Goal: Task Accomplishment & Management: Manage account settings

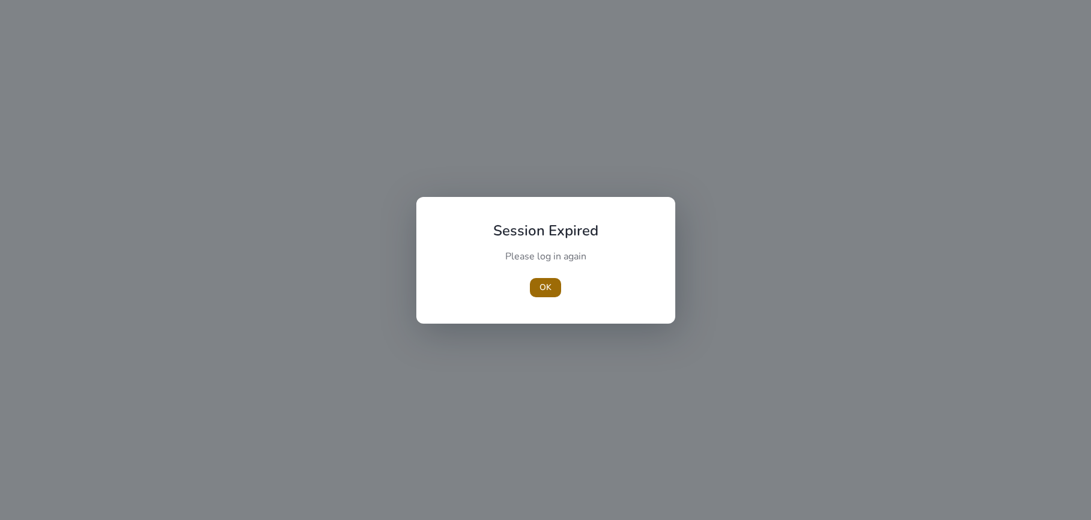
click at [549, 284] on span "OK" at bounding box center [546, 287] width 12 height 13
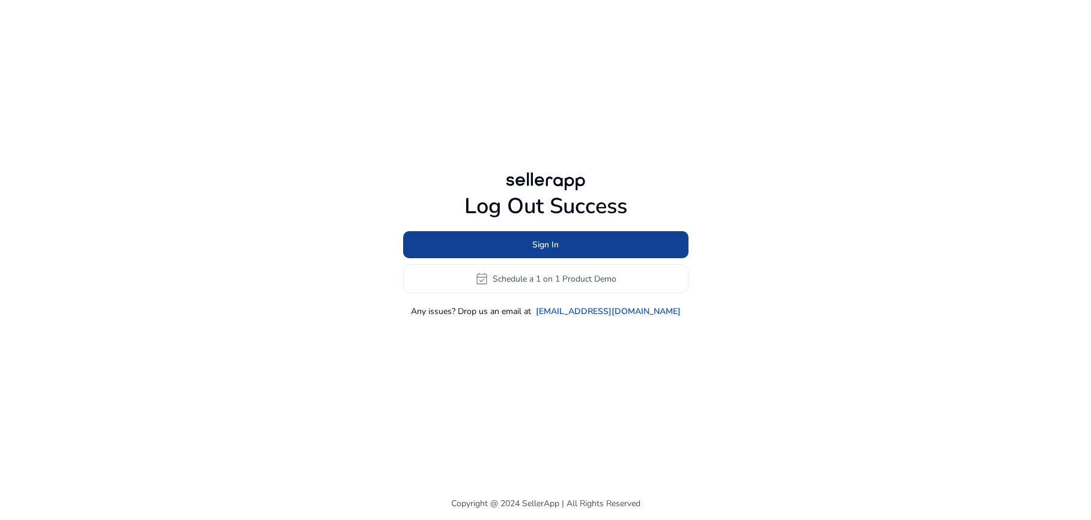
click at [562, 245] on span at bounding box center [545, 245] width 285 height 29
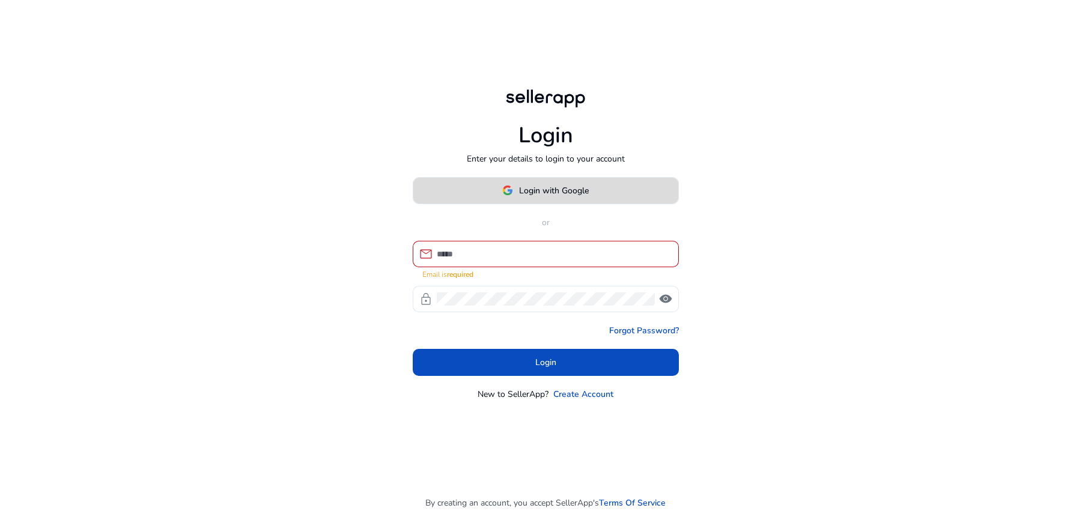
click at [557, 197] on span "Login with Google" at bounding box center [554, 191] width 70 height 13
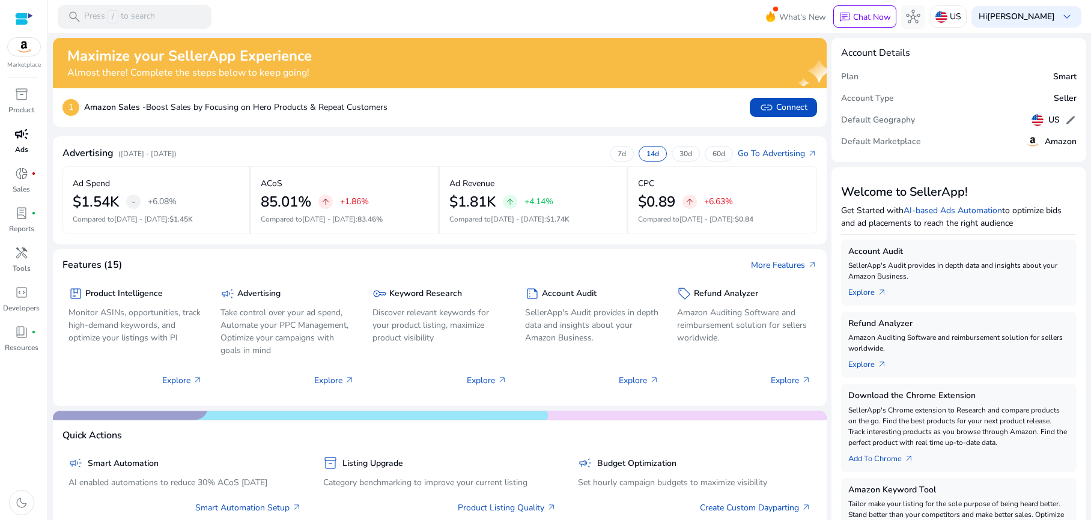
click at [19, 139] on span "campaign" at bounding box center [21, 134] width 14 height 14
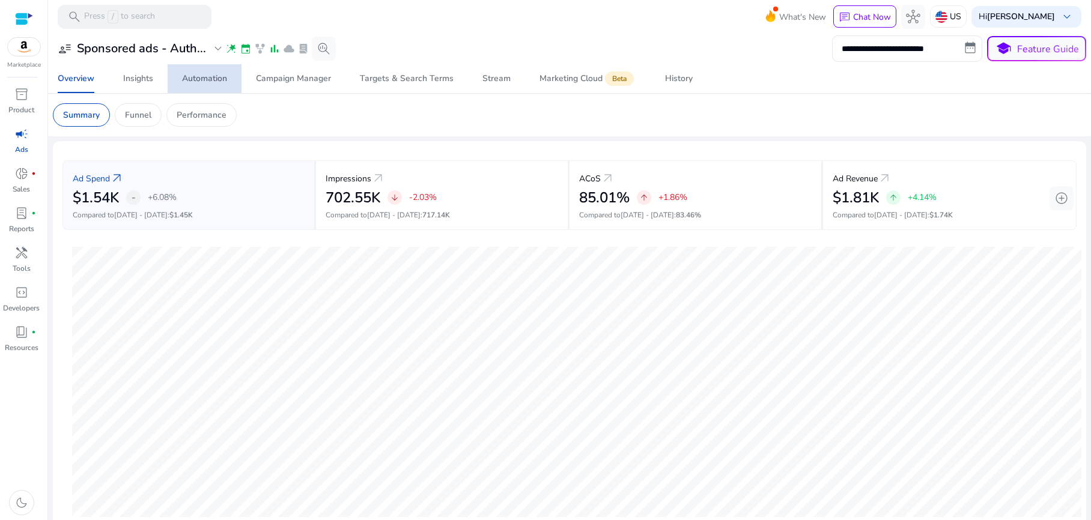
click at [203, 85] on span "Automation" at bounding box center [204, 78] width 45 height 29
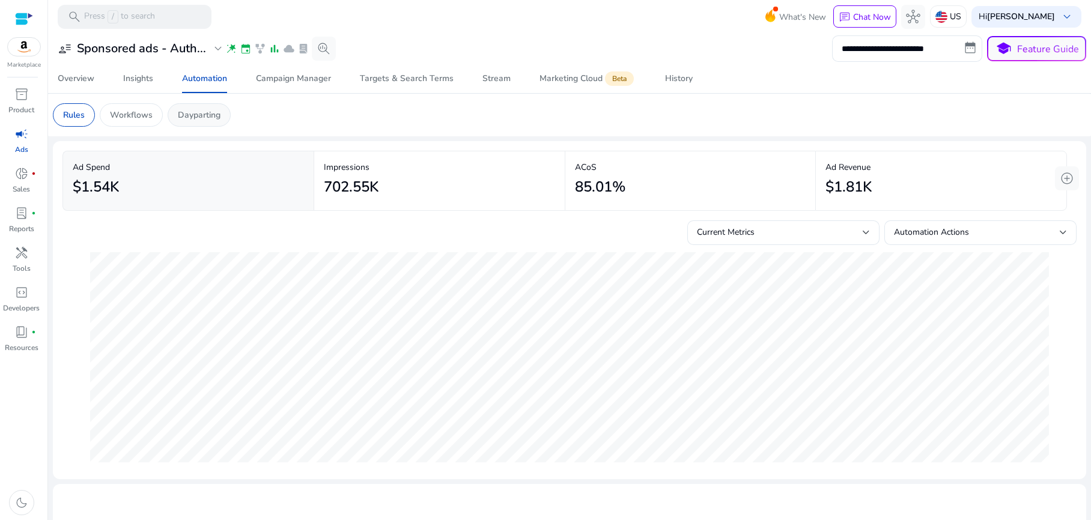
click at [203, 111] on p "Dayparting" at bounding box center [199, 115] width 43 height 13
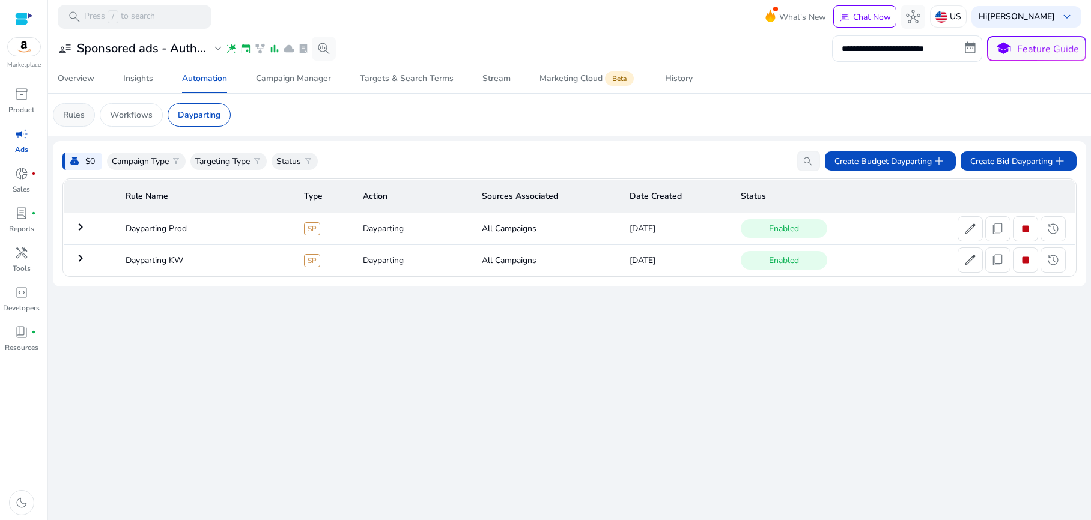
click at [69, 114] on p "Rules" at bounding box center [74, 115] width 22 height 13
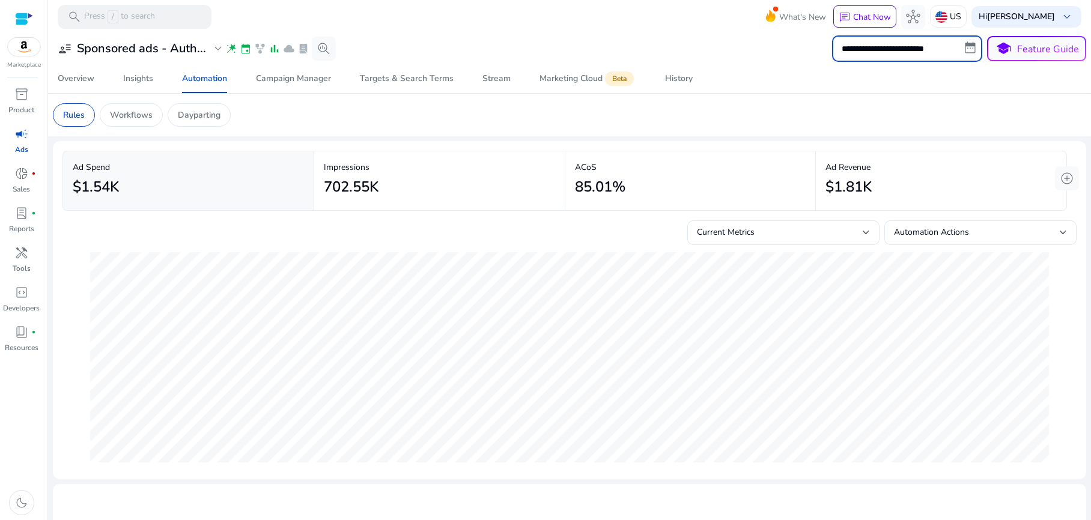
click at [963, 51] on input "**********" at bounding box center [907, 48] width 150 height 26
select select "*"
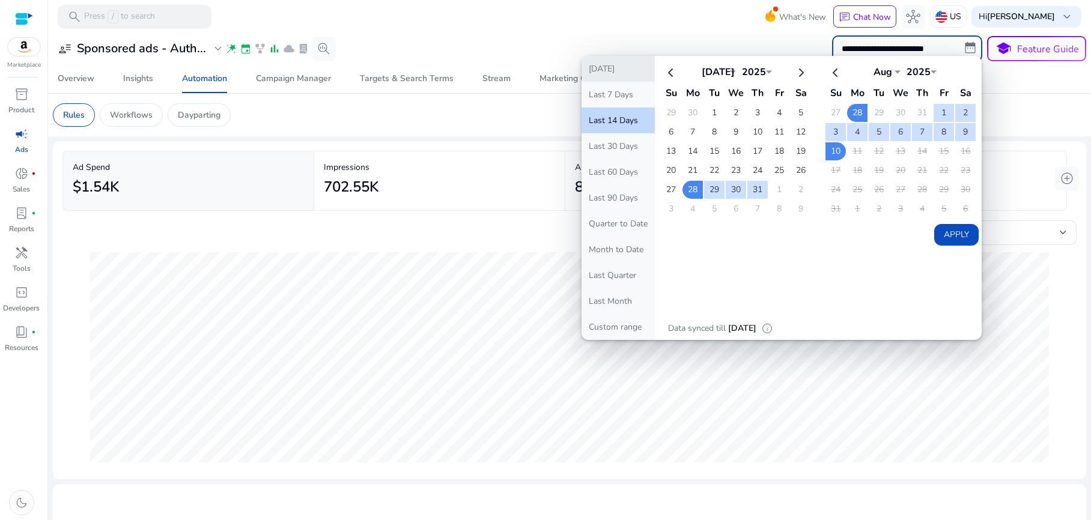
click at [590, 69] on button "[DATE]" at bounding box center [618, 69] width 73 height 26
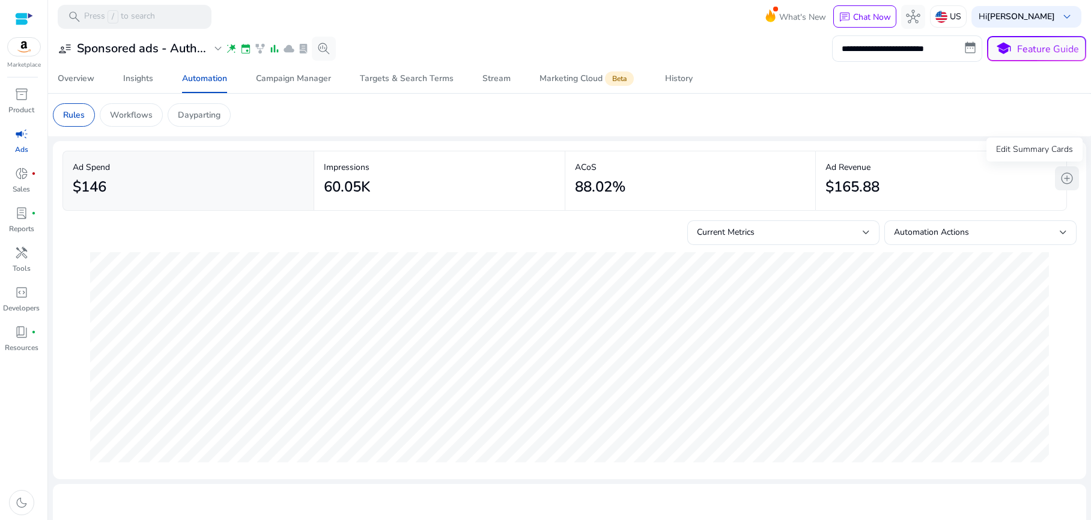
click at [1063, 181] on span "add_circle" at bounding box center [1067, 178] width 14 height 14
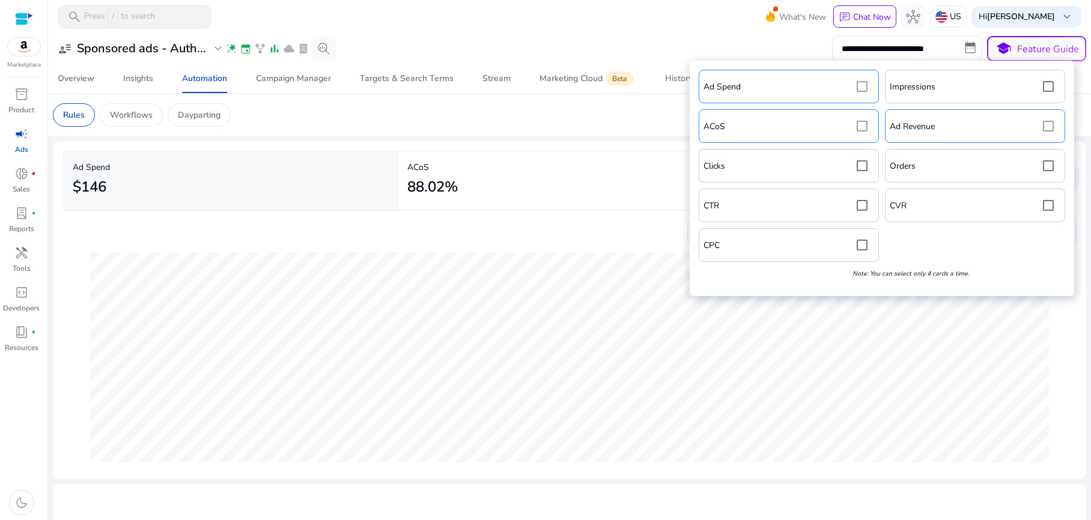
click at [1048, 126] on div "Ad Spend Impressions ACoS Ad Revenue Clicks Orders CTR CVR CPC Note: You can se…" at bounding box center [882, 179] width 373 height 224
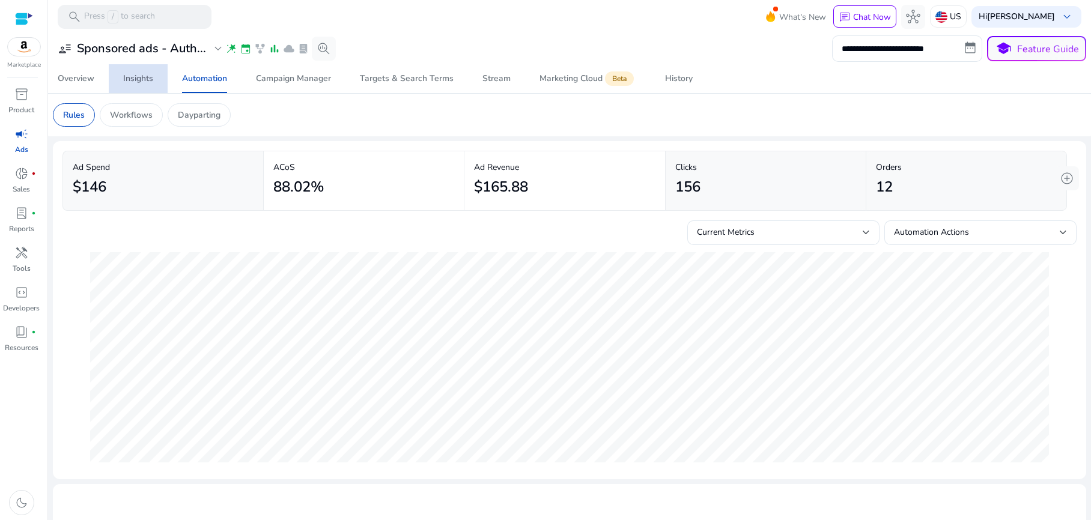
click at [133, 83] on div "Insights" at bounding box center [138, 79] width 30 height 8
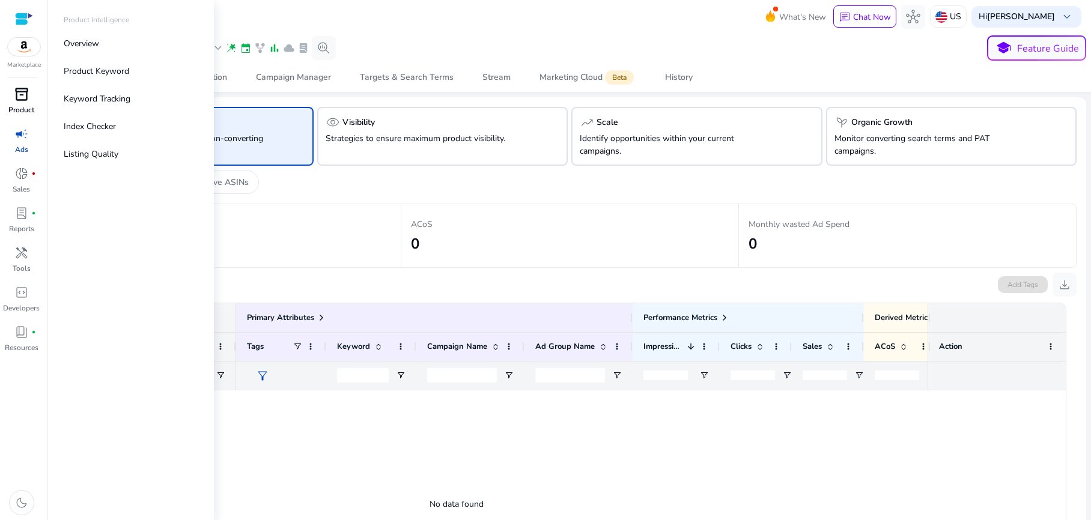
click at [20, 100] on span "inventory_2" at bounding box center [21, 94] width 14 height 14
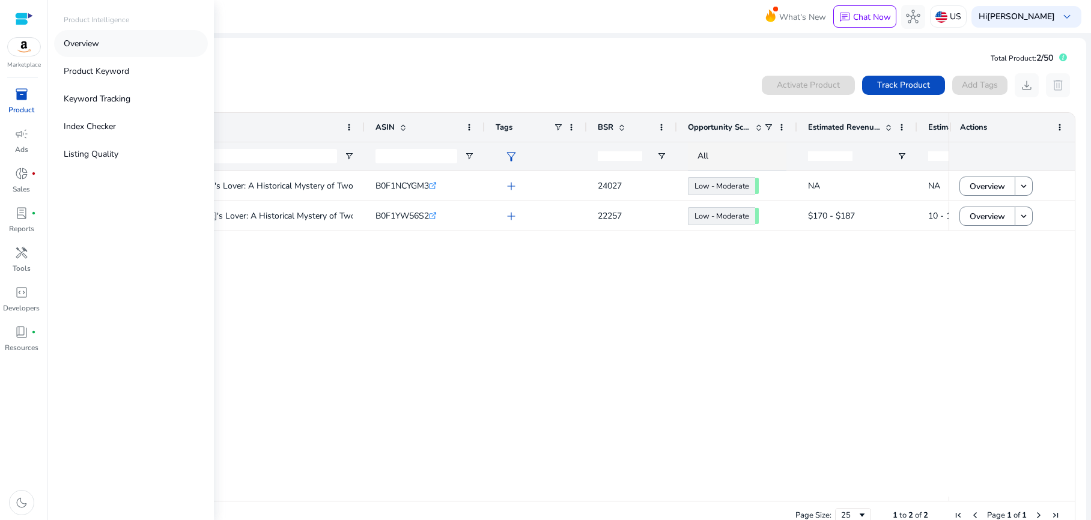
click at [87, 41] on p "Overview" at bounding box center [81, 43] width 35 height 13
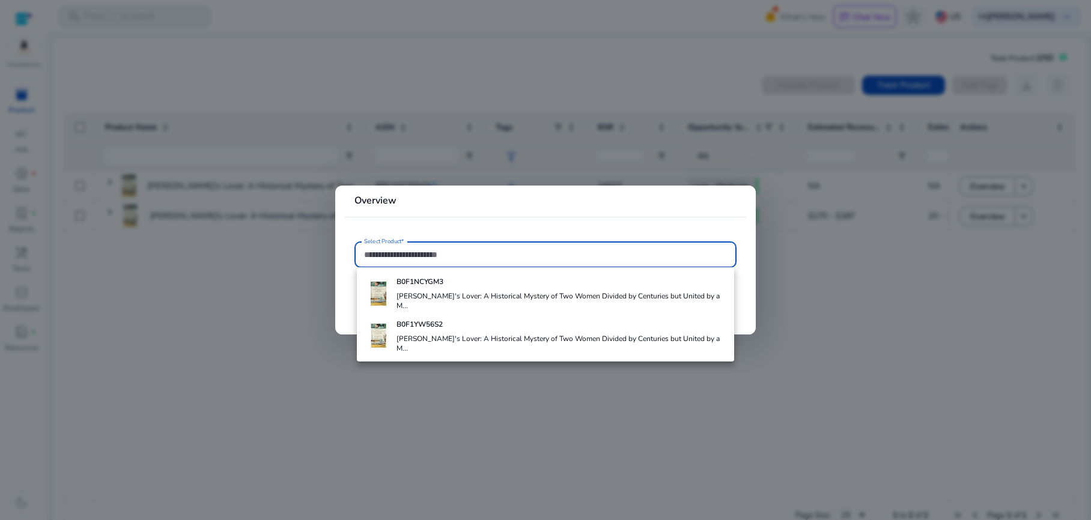
click at [221, 292] on div at bounding box center [545, 260] width 1091 height 520
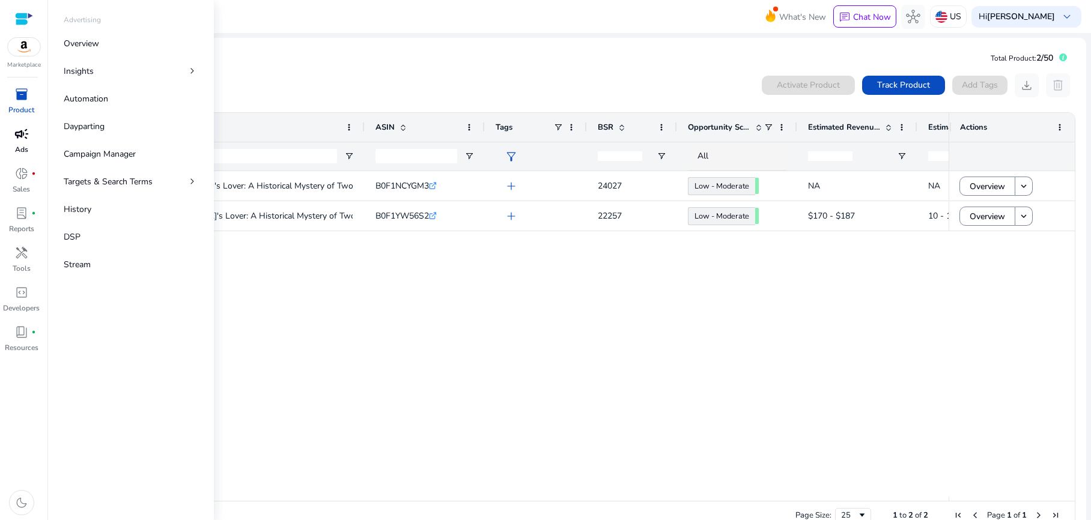
click at [19, 140] on span "campaign" at bounding box center [21, 134] width 14 height 14
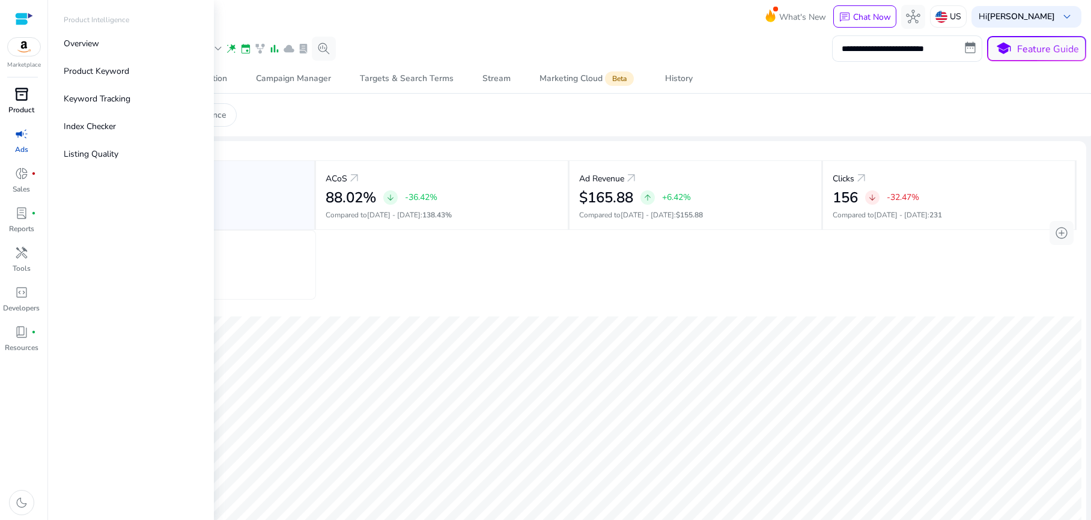
click at [19, 98] on span "inventory_2" at bounding box center [21, 94] width 14 height 14
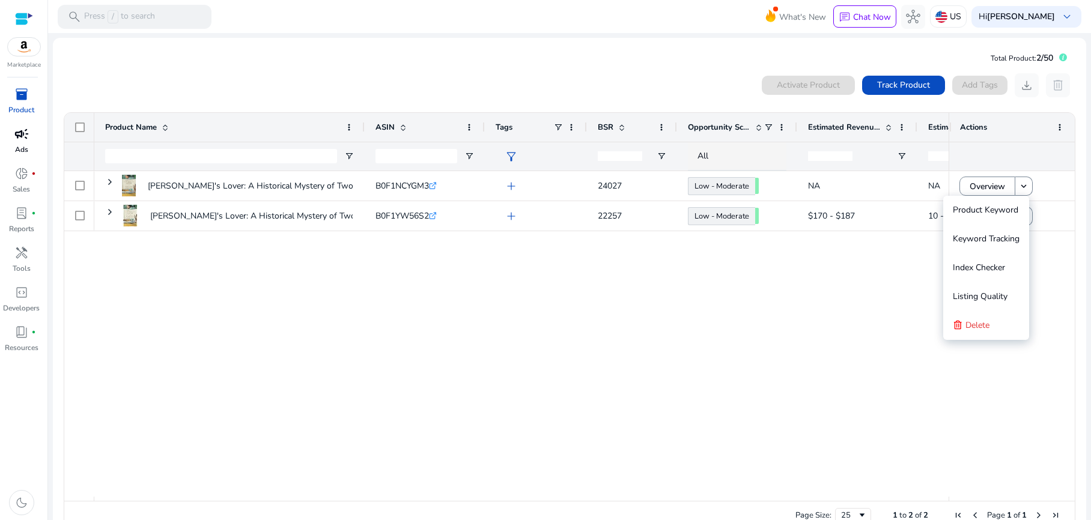
click at [207, 325] on div "[PERSON_NAME]'s Lover: A Historical Mystery of Two Women Divided by... B0F1NCYG…" at bounding box center [521, 334] width 855 height 326
click at [487, 56] on mat-card "Total Product: 2/50 0 products selected Activate Product Track Product Add Tags…" at bounding box center [570, 292] width 1034 height 509
